Goal: Check status: Check status

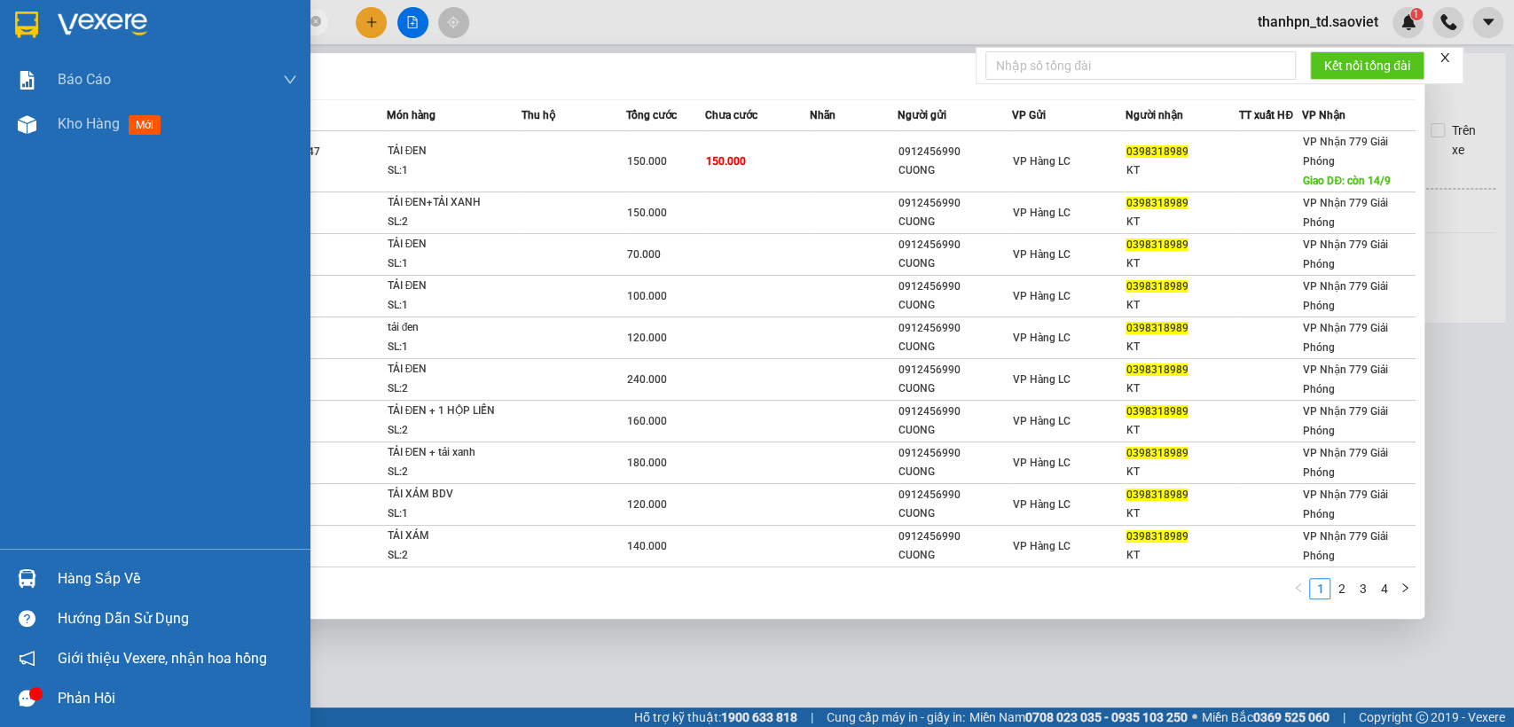
drag, startPoint x: 199, startPoint y: 16, endPoint x: 0, endPoint y: 55, distance: 202.4
click at [0, 55] on section "Kết quả tìm kiếm ( 33 ) Bộ lọc Mã ĐH Trạng thái Món hàng Thu hộ Tổng cước Chưa …" at bounding box center [757, 363] width 1514 height 727
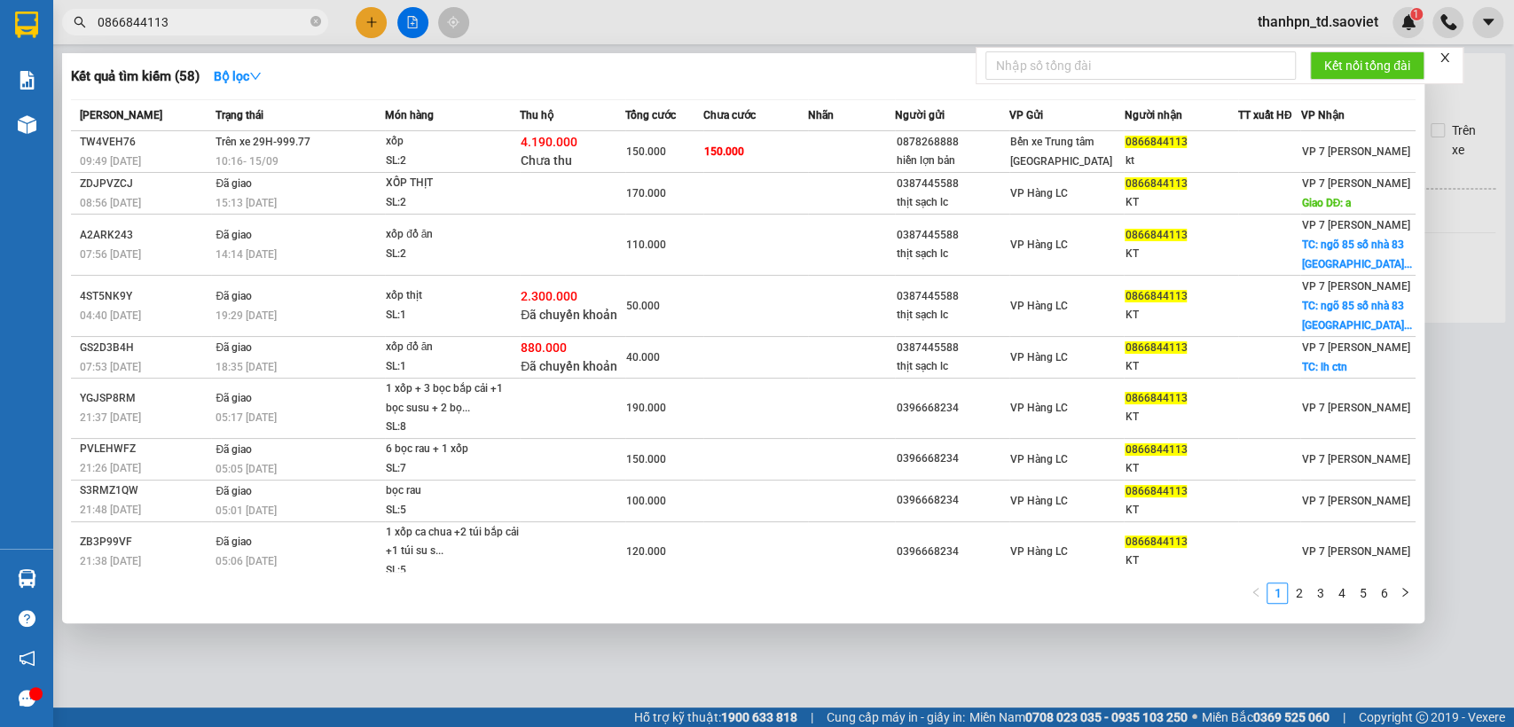
type input "0866844113"
click at [313, 25] on icon "close-circle" at bounding box center [315, 21] width 11 height 11
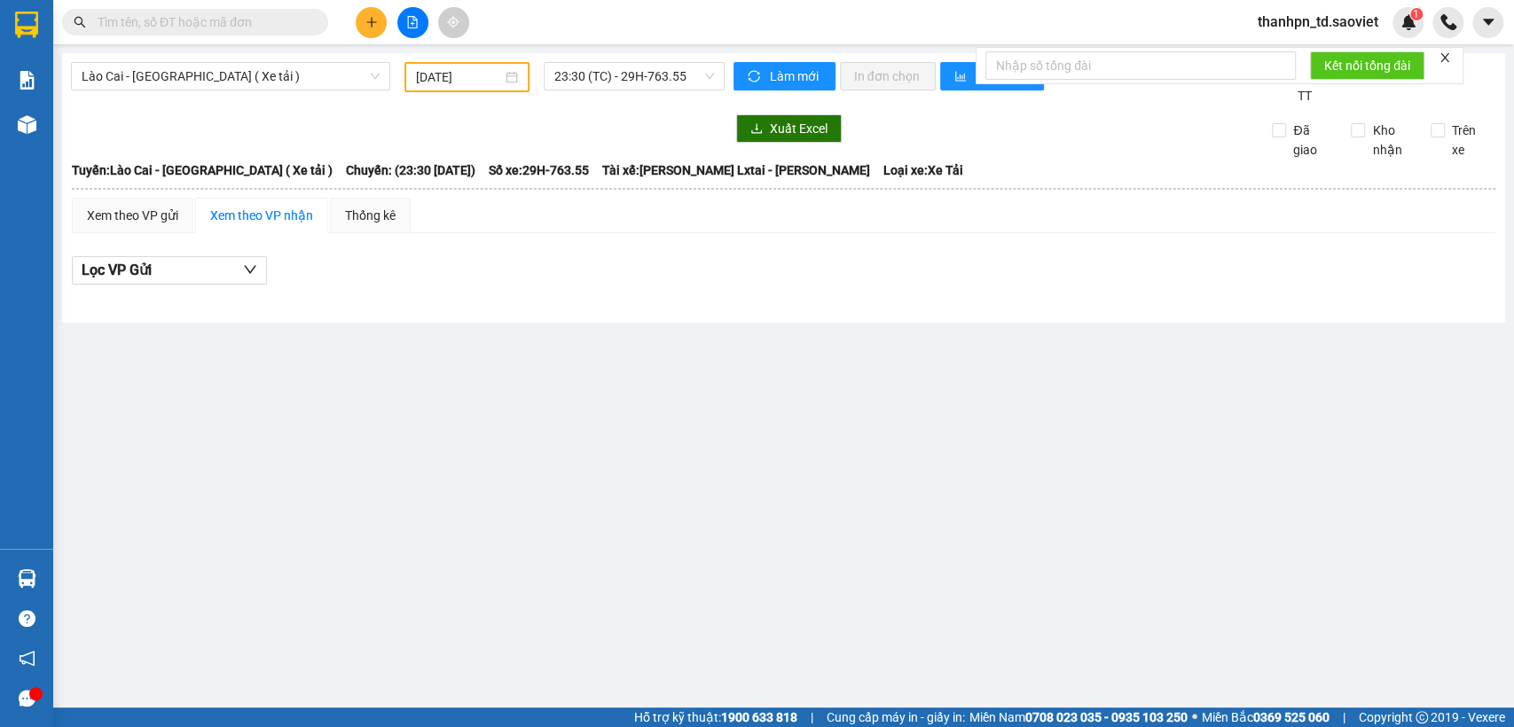
paste input "0963950998"
type input "0963950998"
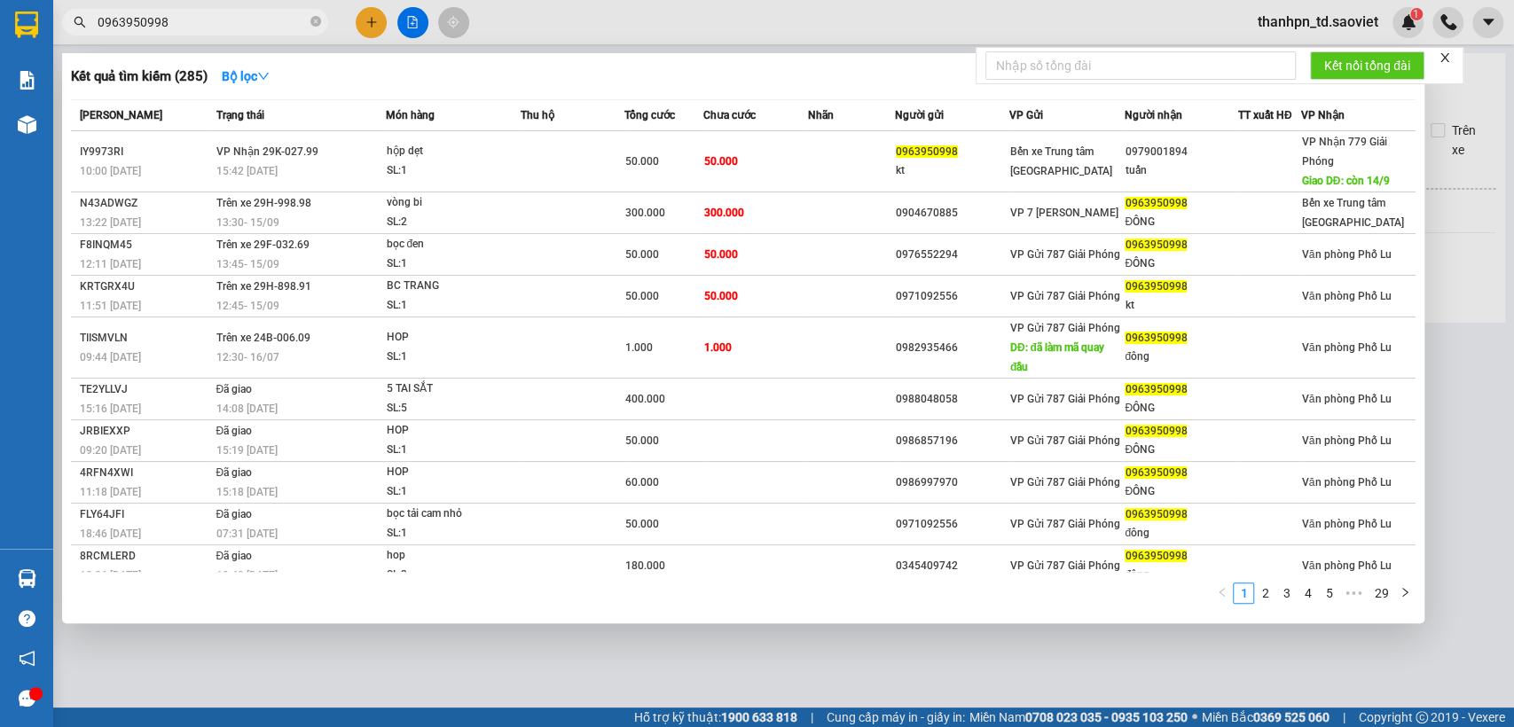
drag, startPoint x: 317, startPoint y: 26, endPoint x: 289, endPoint y: 28, distance: 27.6
click at [314, 26] on icon "close-circle" at bounding box center [315, 21] width 11 height 11
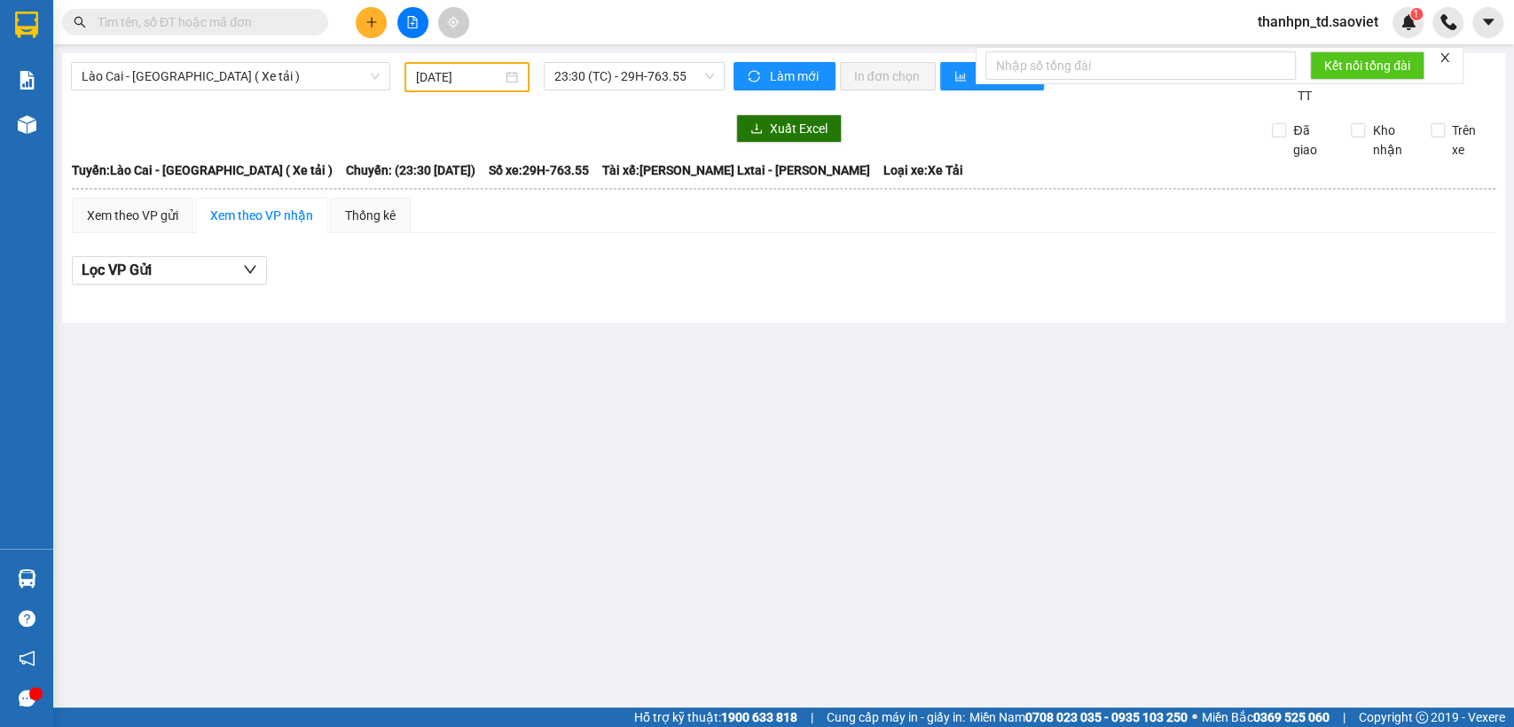
click at [280, 17] on input "text" at bounding box center [202, 22] width 209 height 20
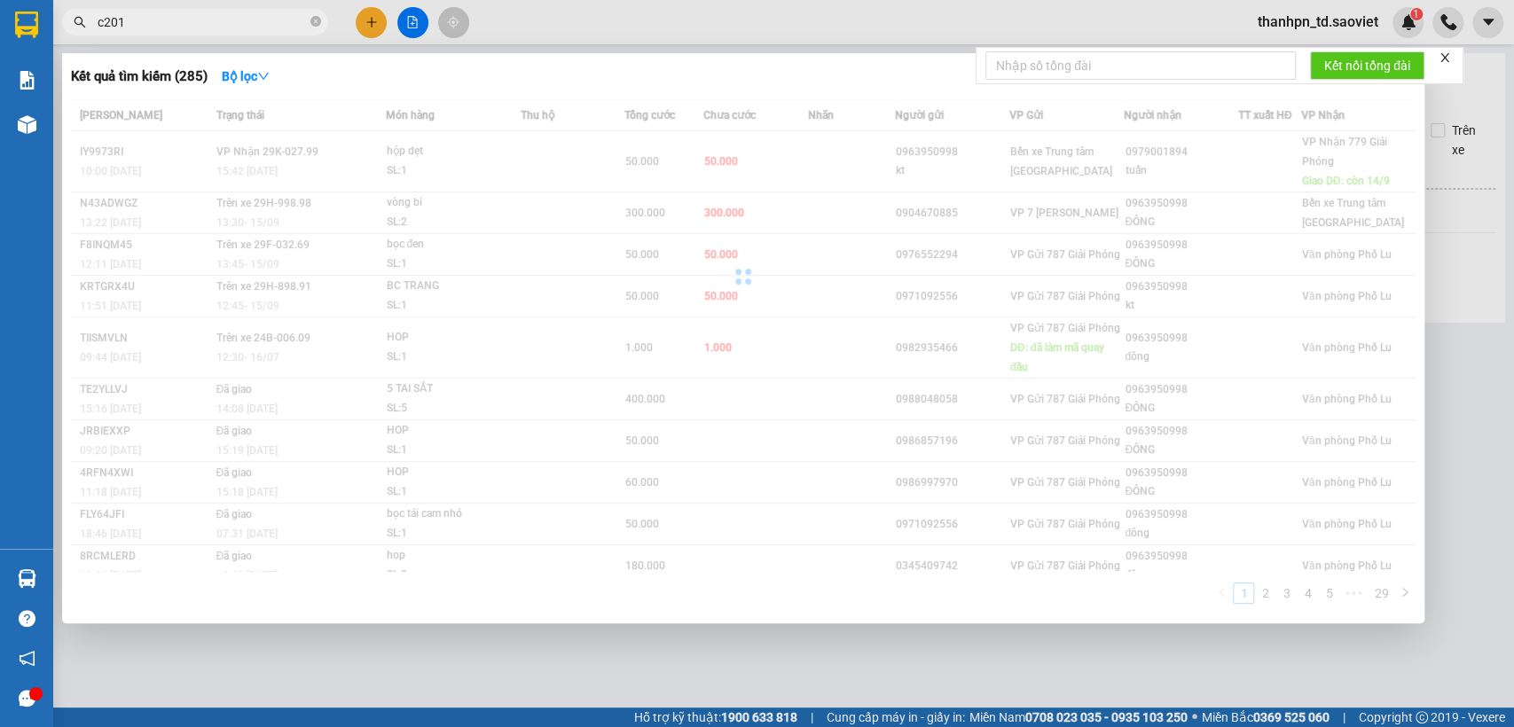
type input "c2017"
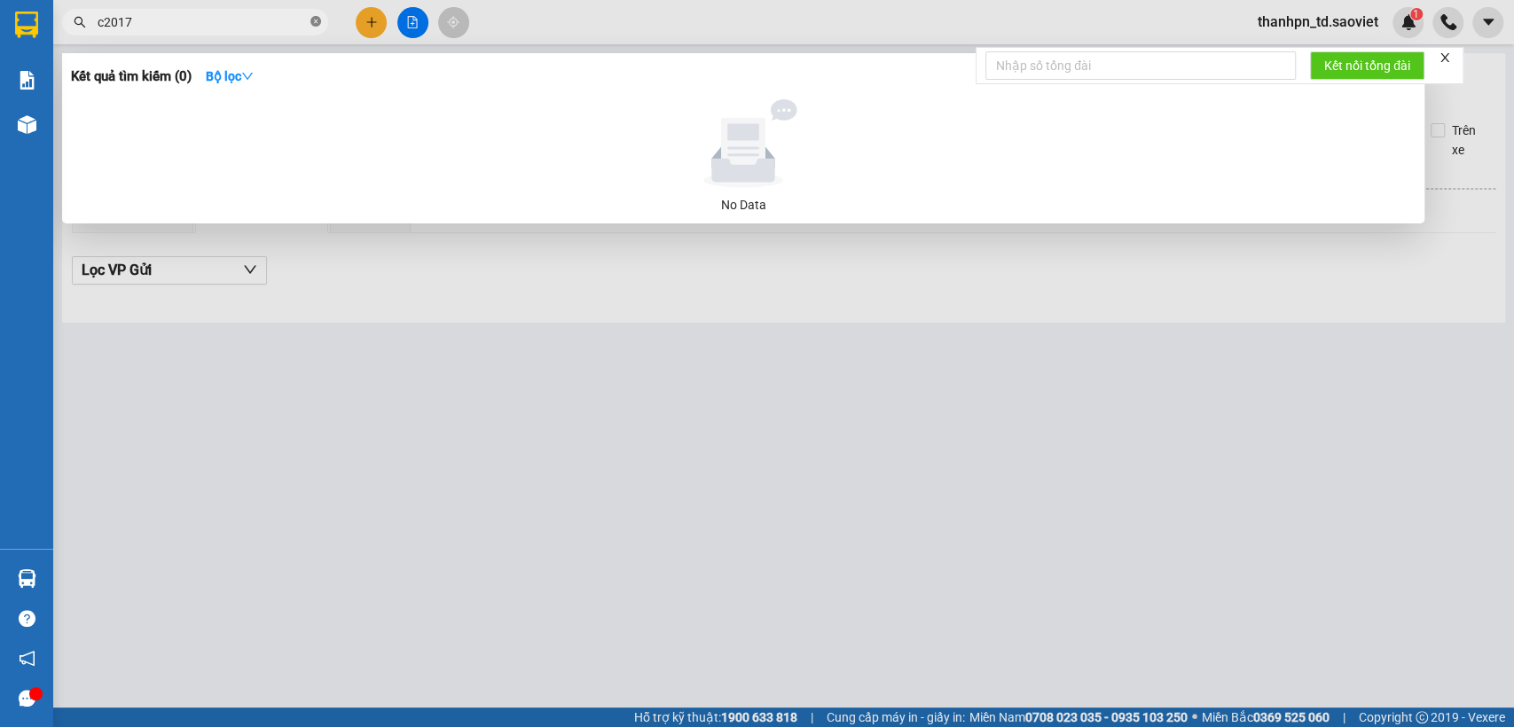
click at [320, 26] on icon "close-circle" at bounding box center [315, 21] width 11 height 11
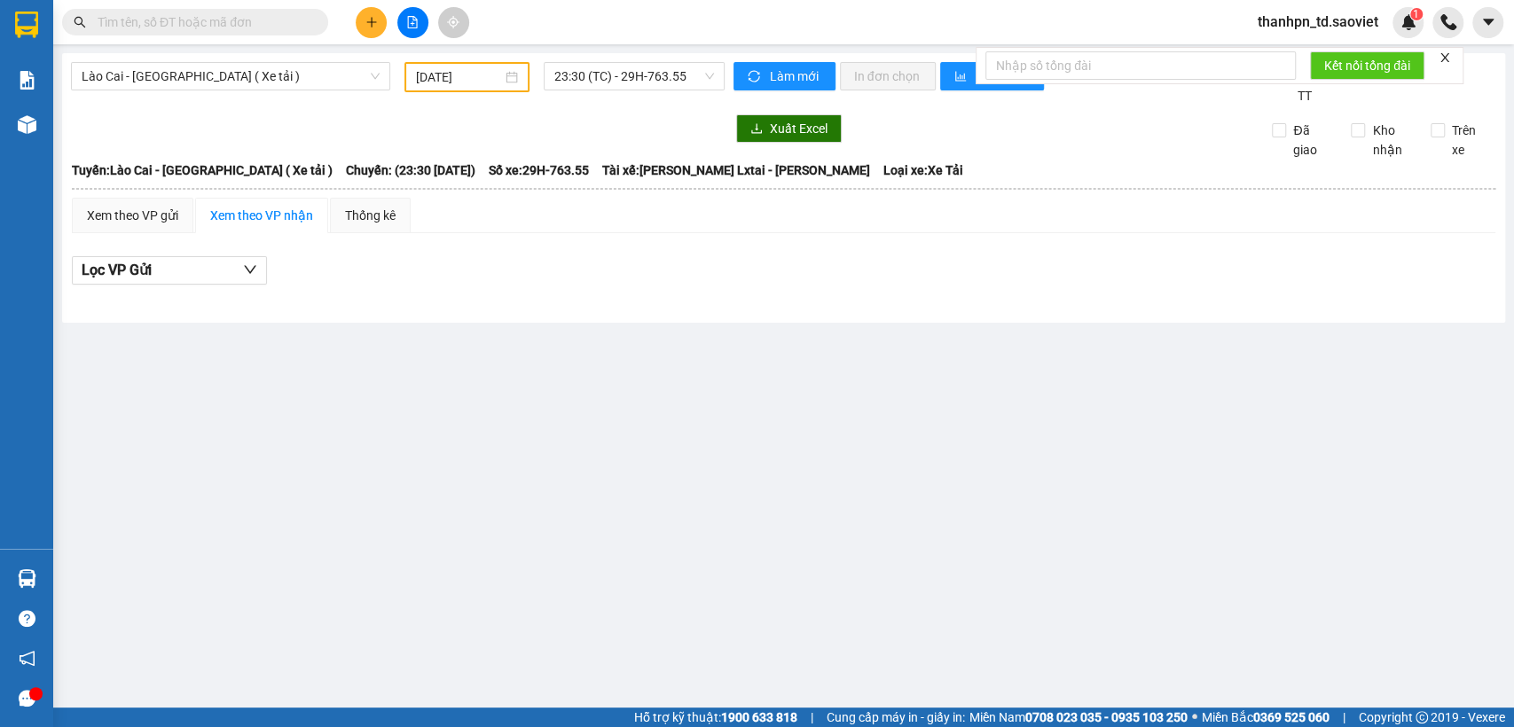
click at [286, 22] on input "text" at bounding box center [202, 22] width 209 height 20
click at [313, 28] on span at bounding box center [315, 22] width 11 height 20
click at [288, 27] on input "text" at bounding box center [202, 22] width 209 height 20
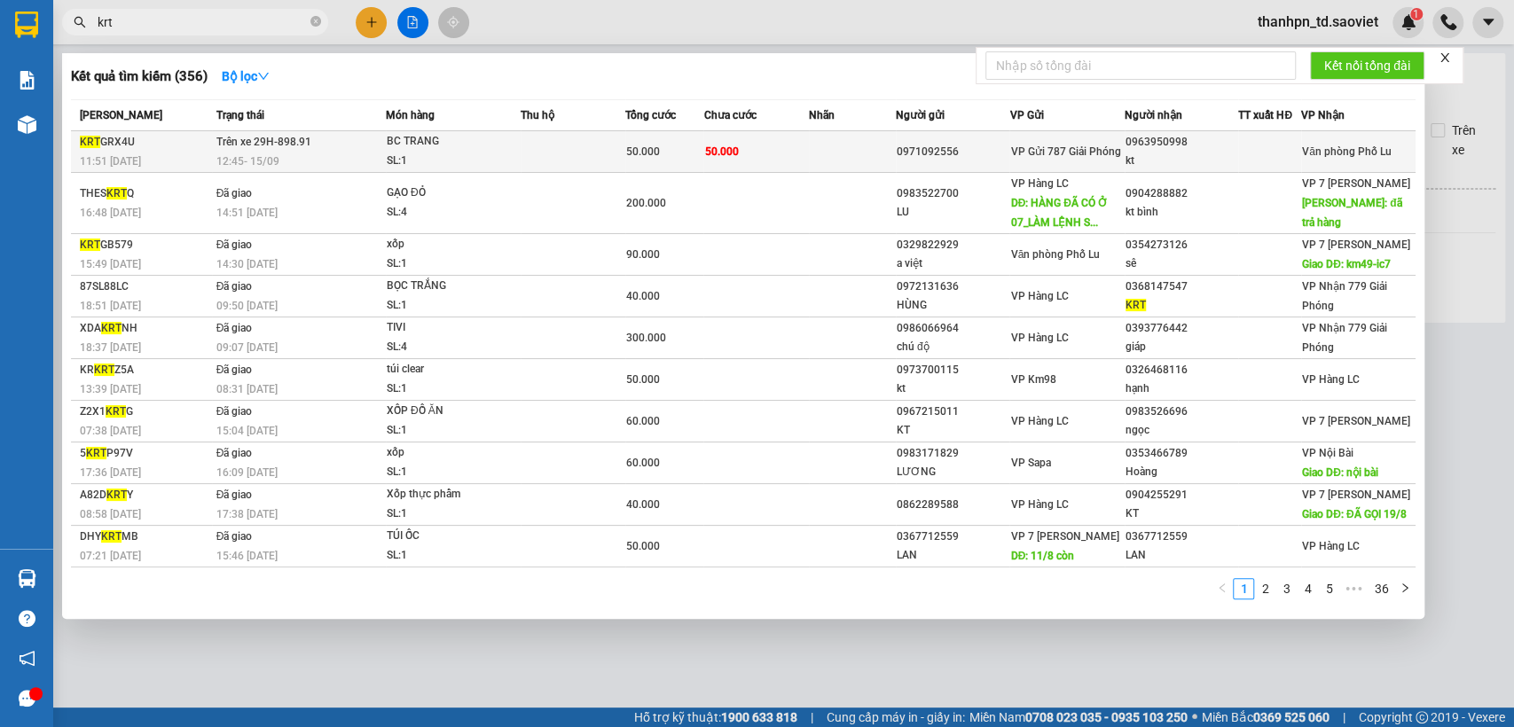
type input "krt"
click at [115, 148] on div "KRT GRX4U" at bounding box center [145, 142] width 131 height 19
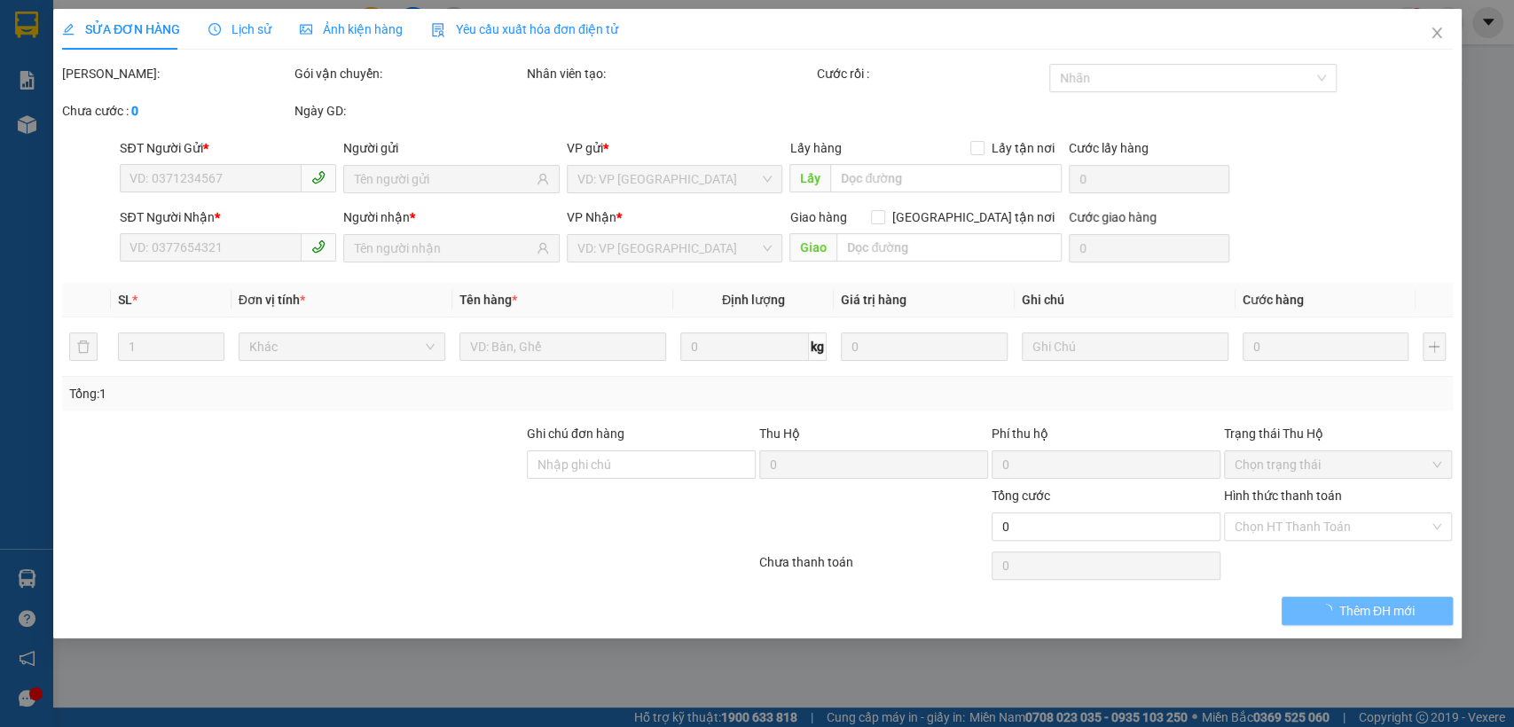
type input "0971092556"
type input "0963950998"
type input "kt"
type input "50.000"
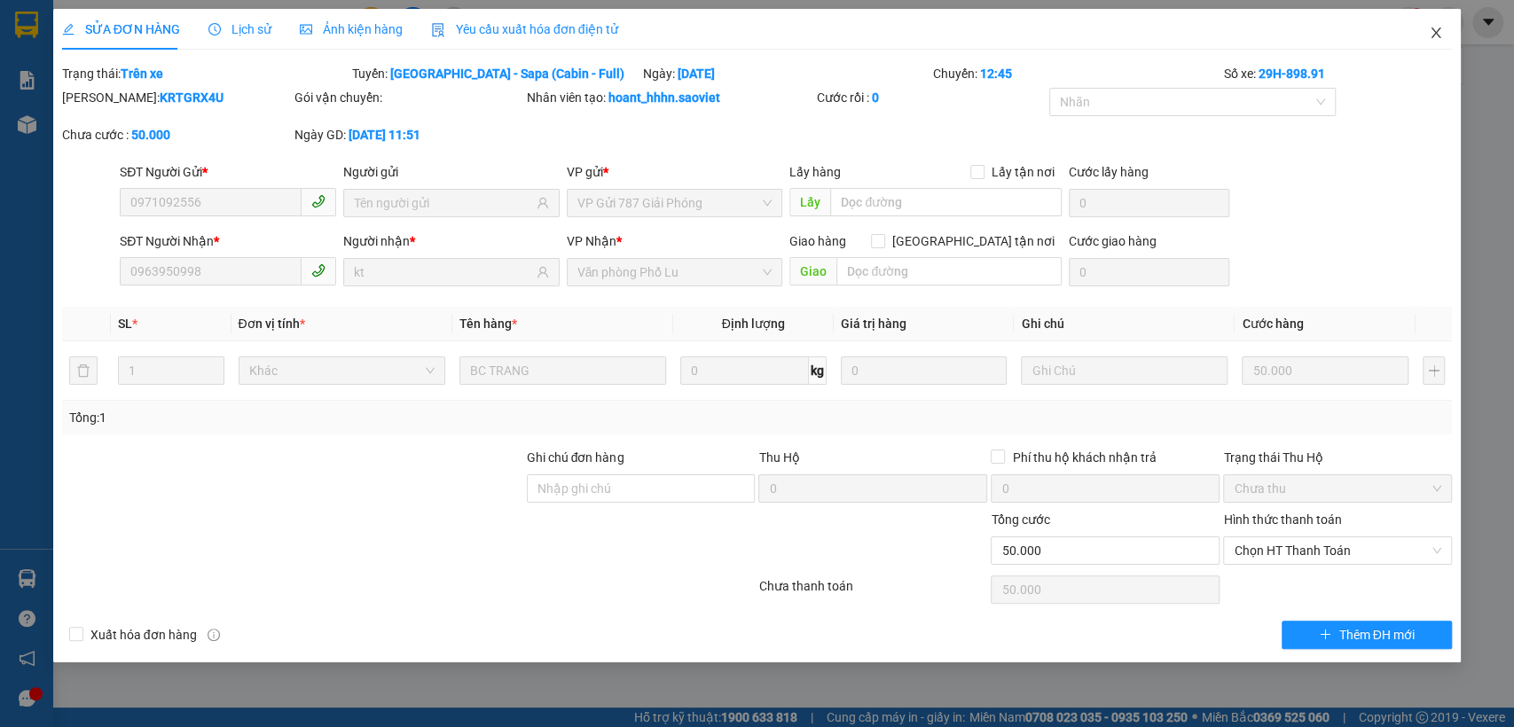
drag, startPoint x: 1434, startPoint y: 31, endPoint x: 1391, endPoint y: 31, distance: 43.5
click at [1430, 30] on icon "close" at bounding box center [1436, 33] width 14 height 14
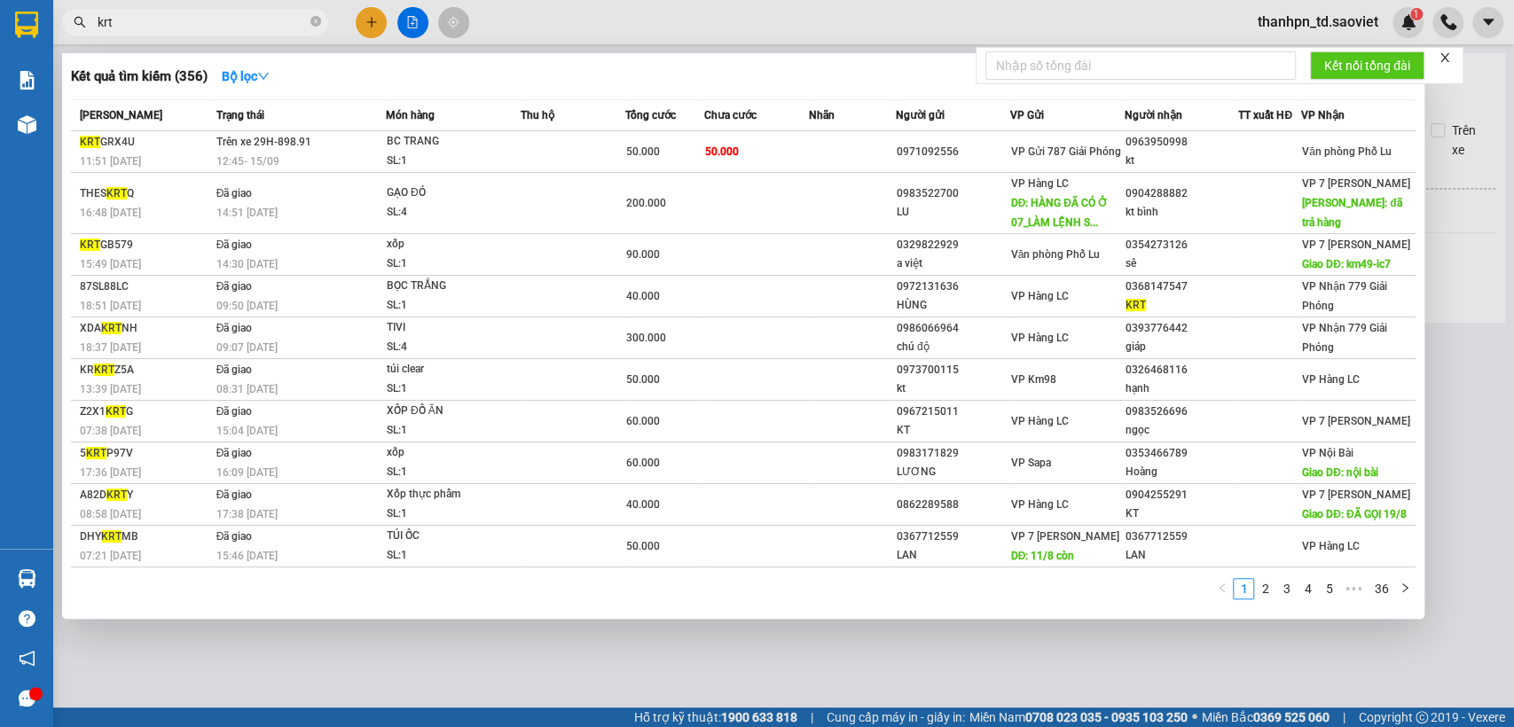
drag, startPoint x: 219, startPoint y: 25, endPoint x: 64, endPoint y: 25, distance: 155.2
click at [64, 25] on span "krt" at bounding box center [195, 22] width 266 height 27
paste input "0985840009"
type input "0985840009"
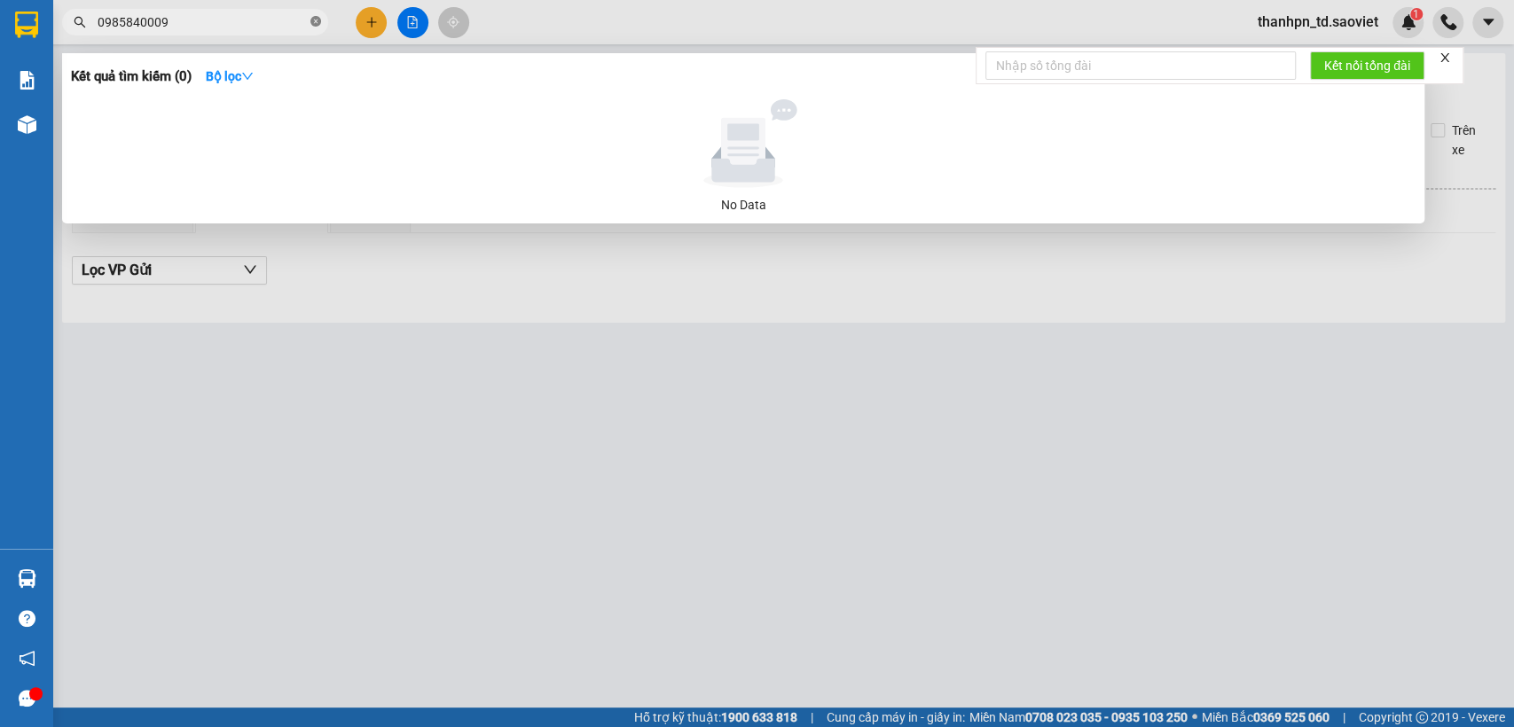
click at [317, 23] on icon "close-circle" at bounding box center [315, 21] width 11 height 11
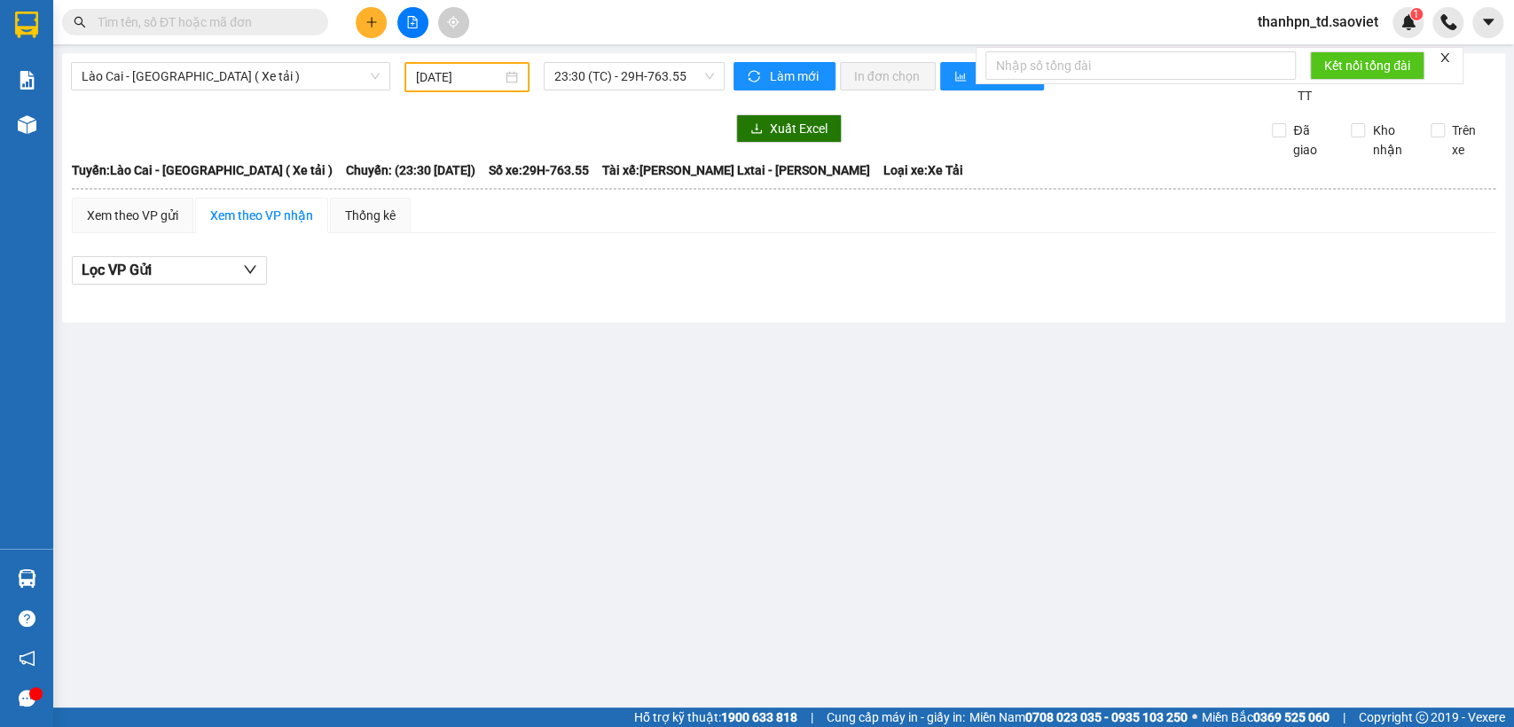
click at [275, 17] on input "text" at bounding box center [202, 22] width 209 height 20
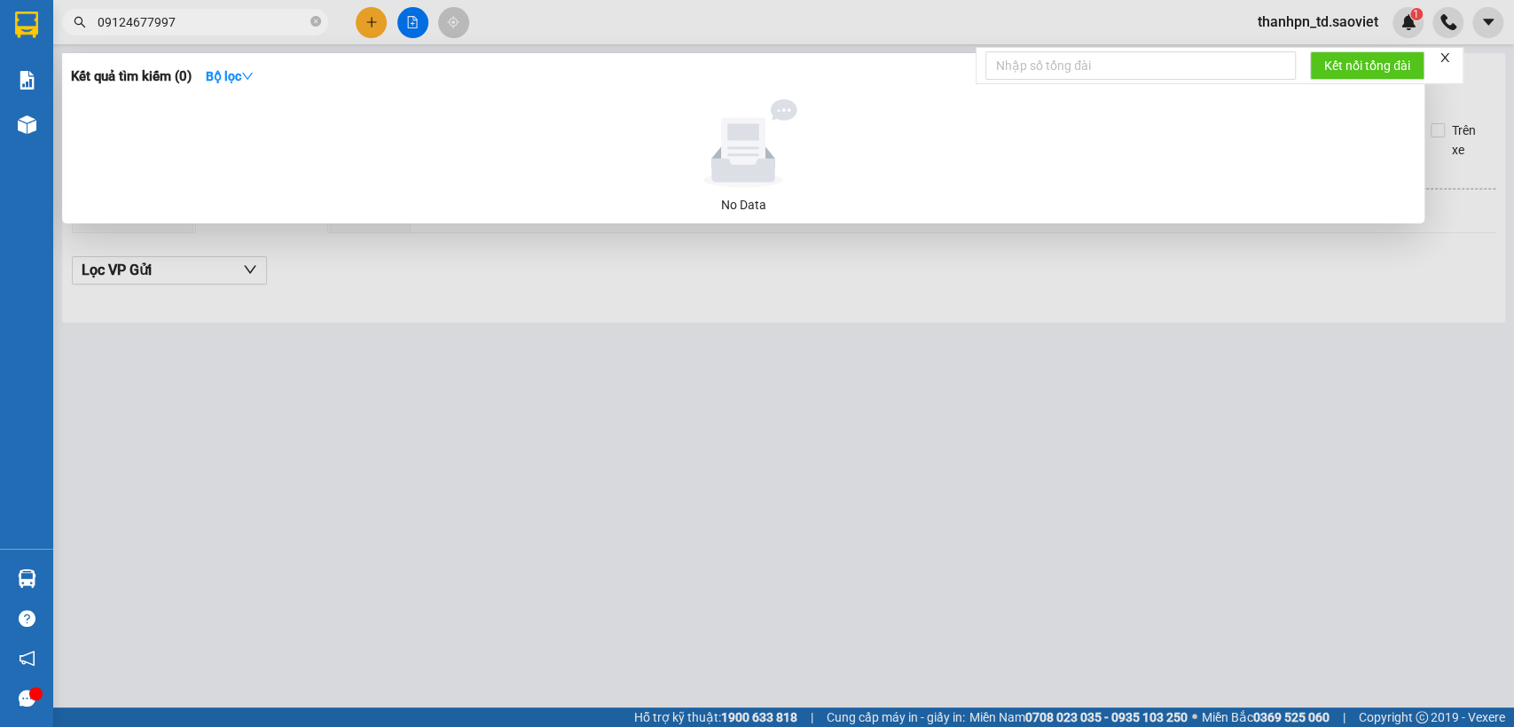
click at [153, 21] on input "09124677997" at bounding box center [202, 22] width 209 height 20
type input "0912467997"
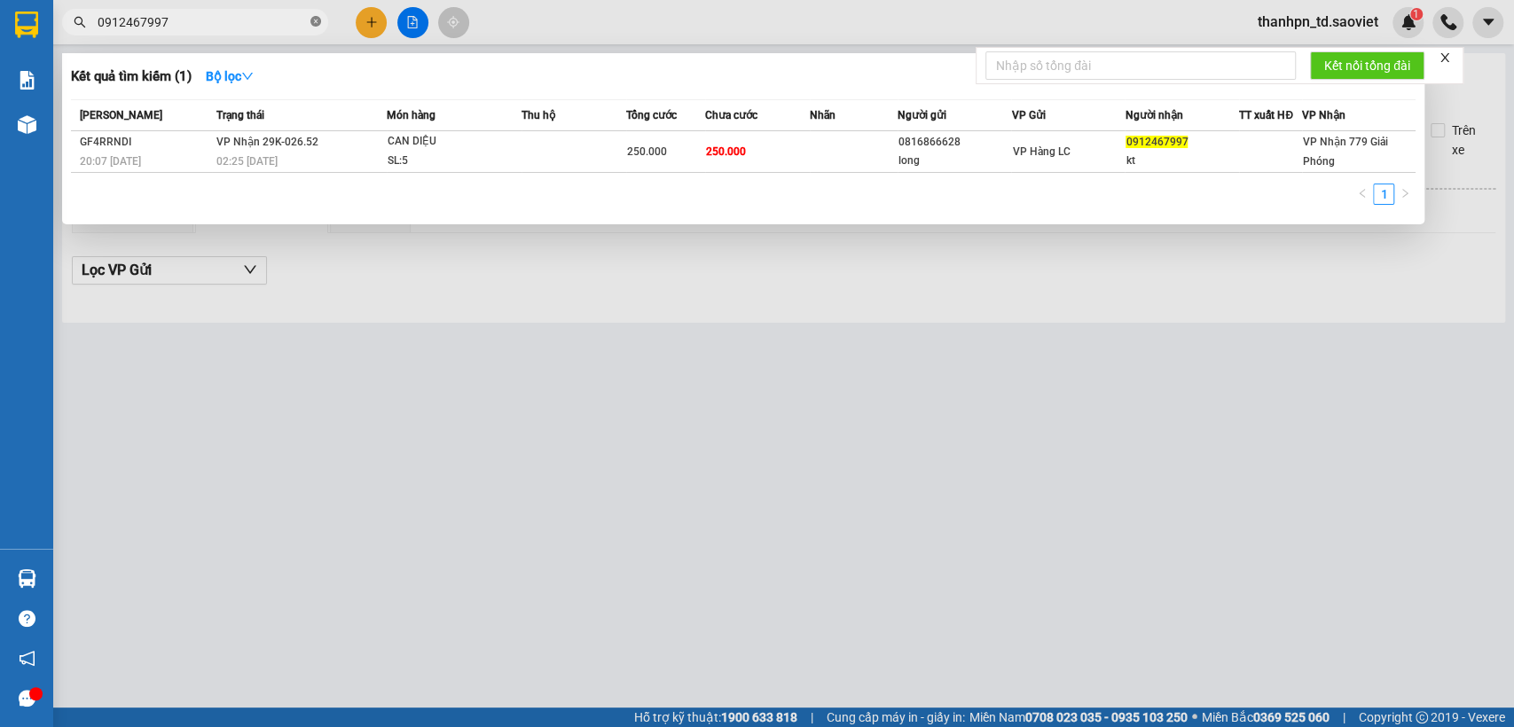
click at [317, 15] on span at bounding box center [315, 22] width 11 height 17
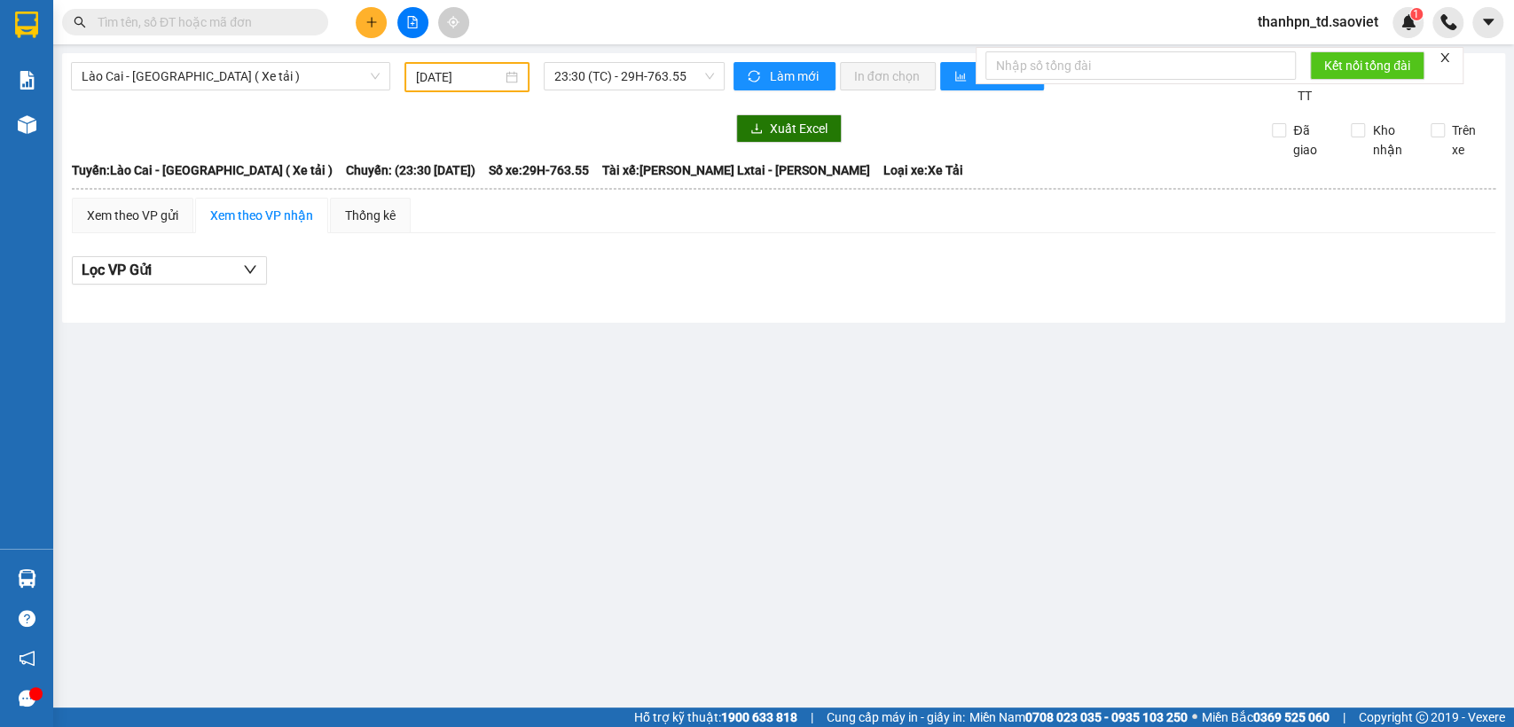
click at [310, 20] on span at bounding box center [315, 22] width 11 height 20
click at [289, 20] on input "text" at bounding box center [202, 22] width 209 height 20
paste input "0388144287"
type input "0388144287"
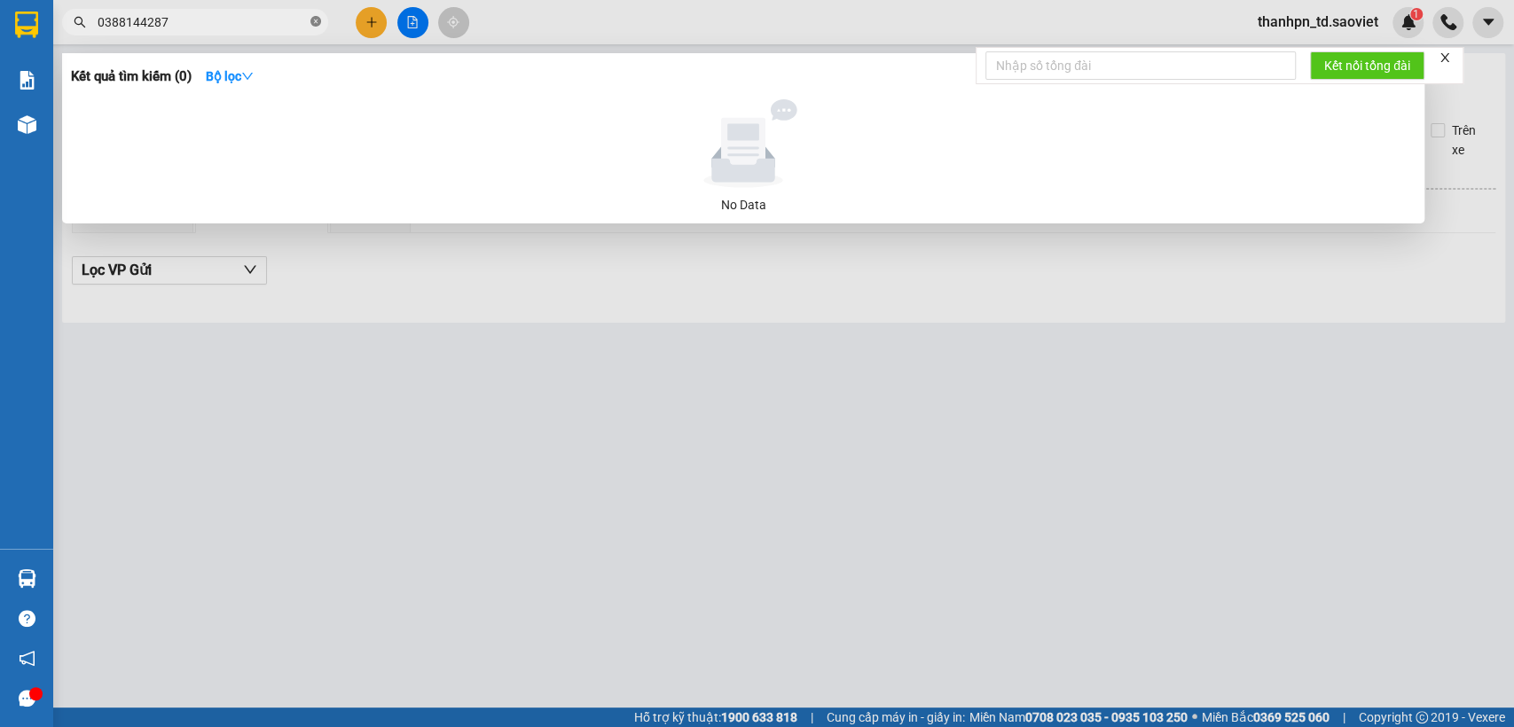
drag, startPoint x: 320, startPoint y: 23, endPoint x: 311, endPoint y: 25, distance: 9.0
click at [320, 25] on icon "close-circle" at bounding box center [315, 21] width 11 height 11
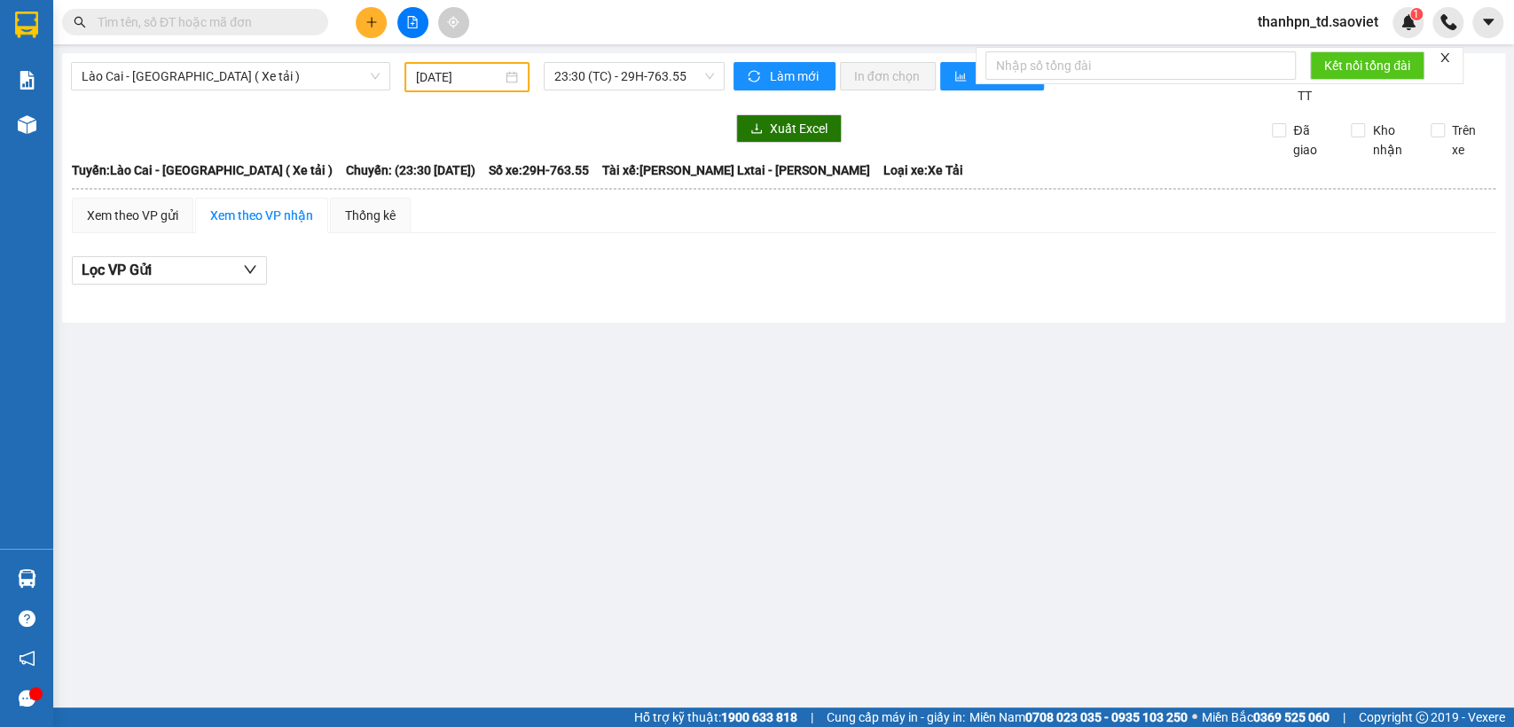
click at [286, 20] on input "text" at bounding box center [202, 22] width 209 height 20
click at [180, 16] on input "text" at bounding box center [202, 22] width 209 height 20
